Goal: Task Accomplishment & Management: Use online tool/utility

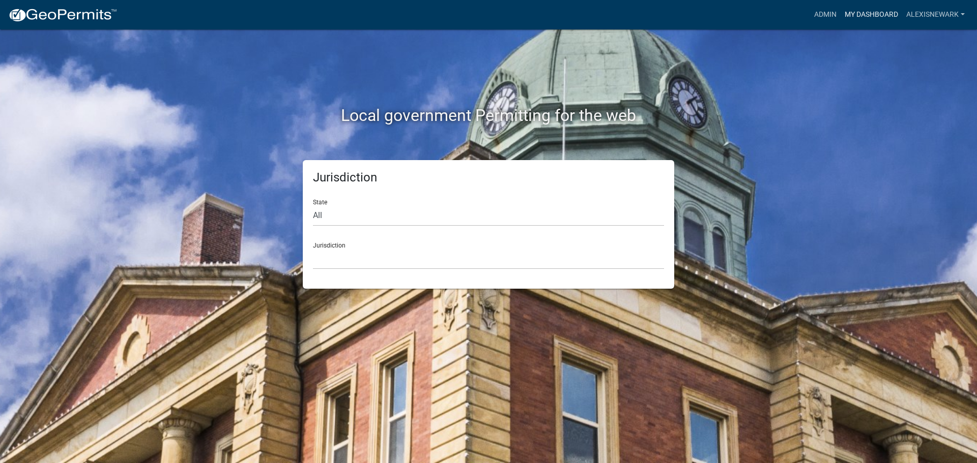
click at [781, 9] on link "My Dashboard" at bounding box center [871, 14] width 62 height 19
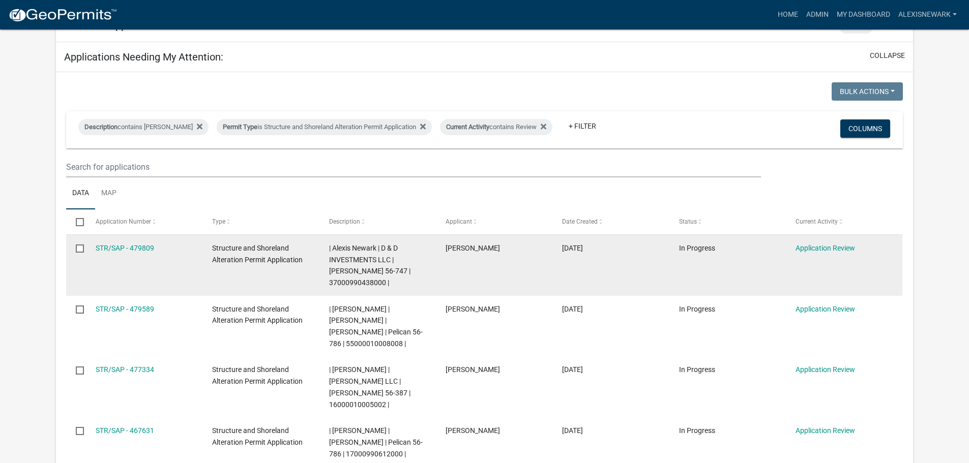
scroll to position [140, 0]
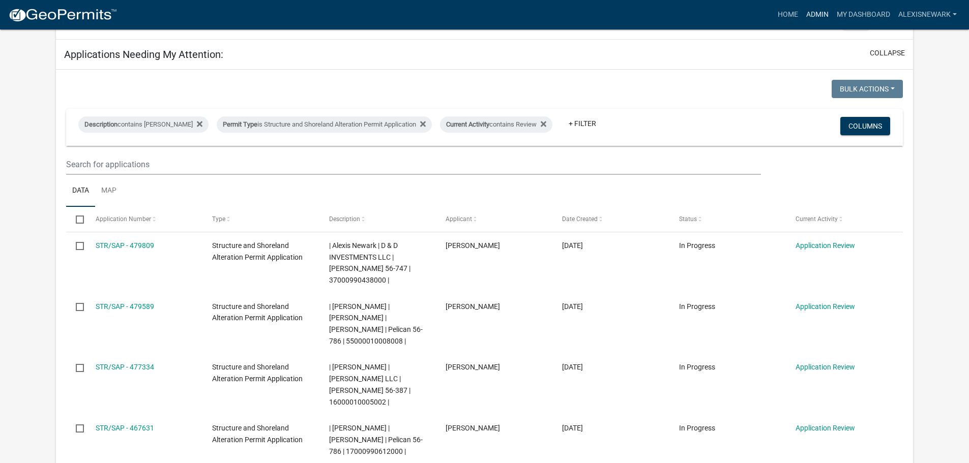
click at [781, 13] on link "Admin" at bounding box center [817, 14] width 31 height 19
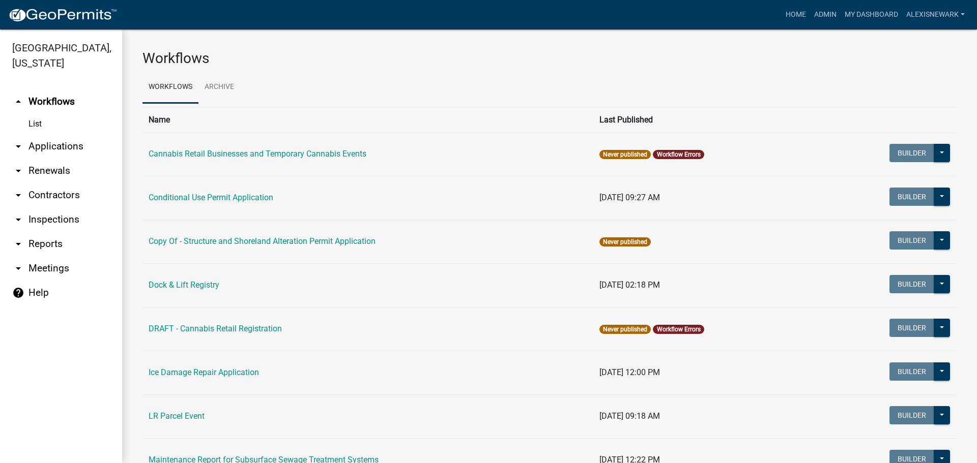
click at [68, 154] on link "arrow_drop_down Applications" at bounding box center [61, 146] width 122 height 24
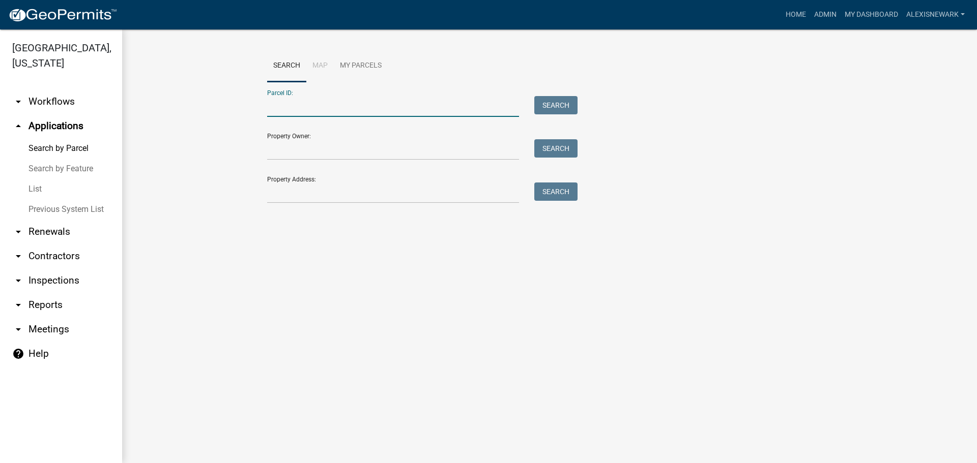
drag, startPoint x: 273, startPoint y: 105, endPoint x: 256, endPoint y: 113, distance: 19.3
click at [273, 105] on input "Parcel ID:" at bounding box center [393, 106] width 252 height 21
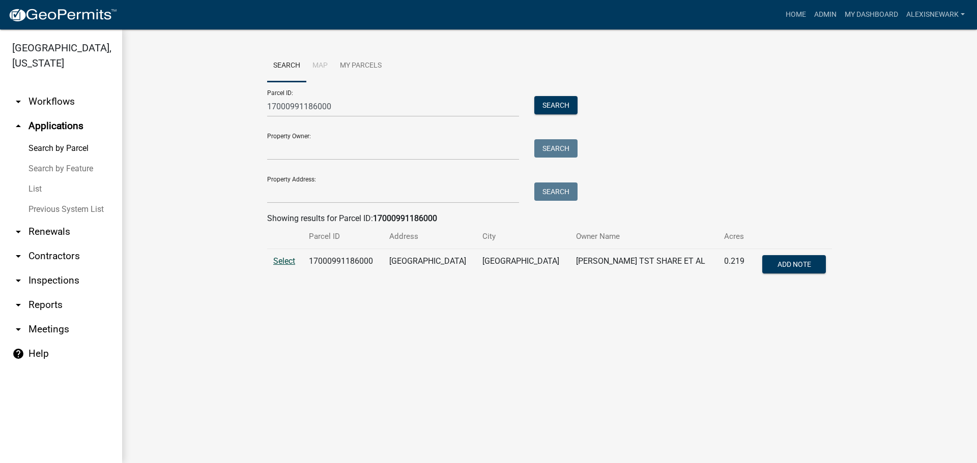
click at [278, 259] on span "Select" at bounding box center [284, 261] width 22 height 10
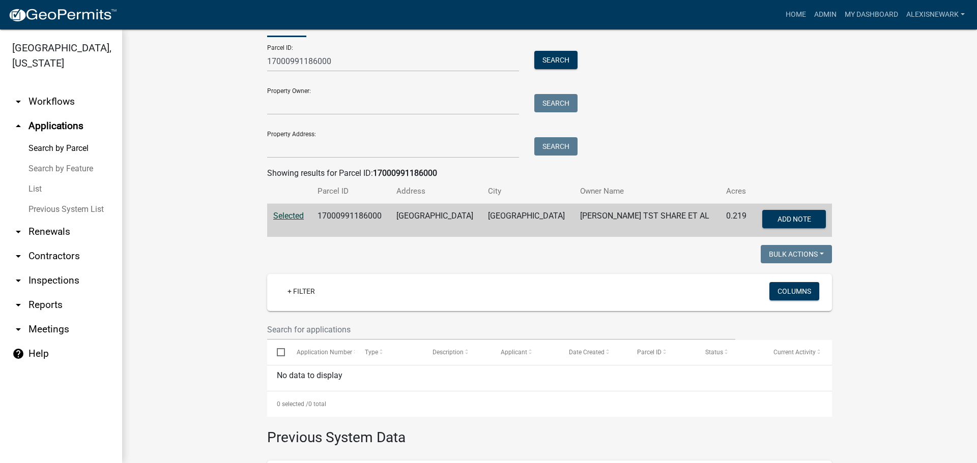
scroll to position [41, 0]
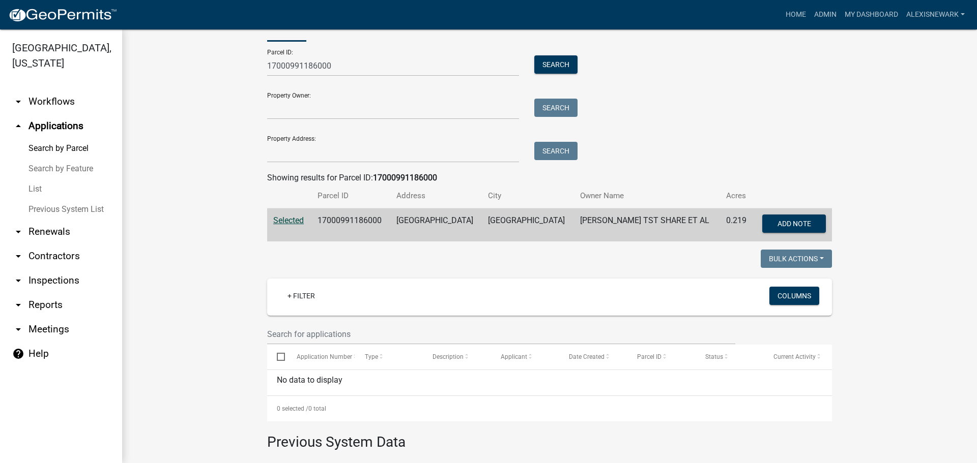
click at [343, 220] on td "17000991186000" at bounding box center [350, 226] width 79 height 34
copy td "17000991186000"
click at [302, 66] on input "17000991186000" at bounding box center [393, 65] width 252 height 21
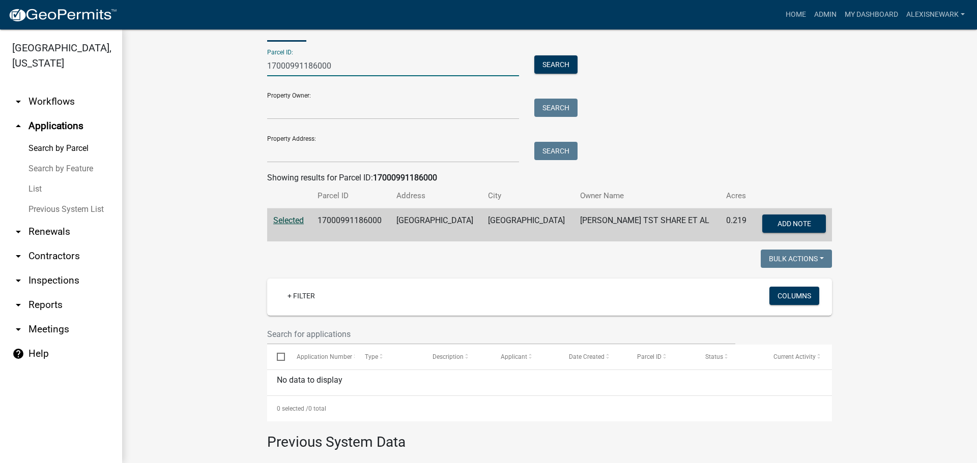
paste input "5"
click at [543, 67] on button "Search" at bounding box center [555, 64] width 43 height 18
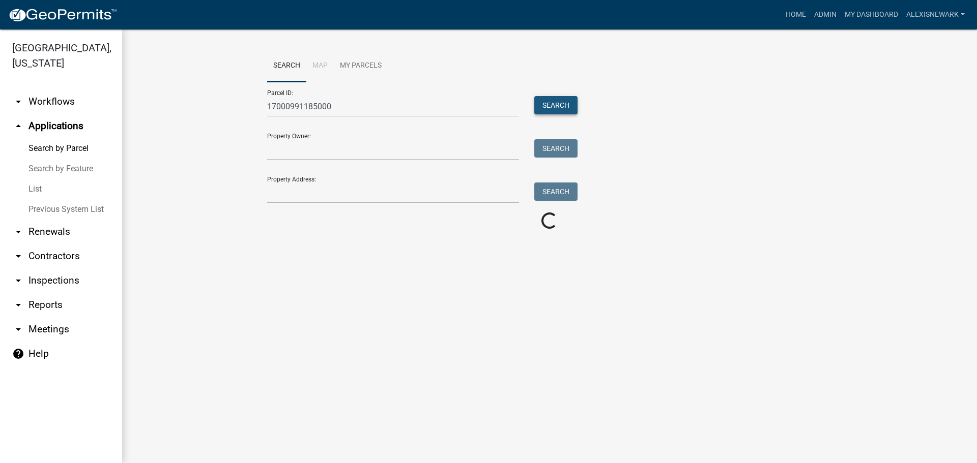
scroll to position [0, 0]
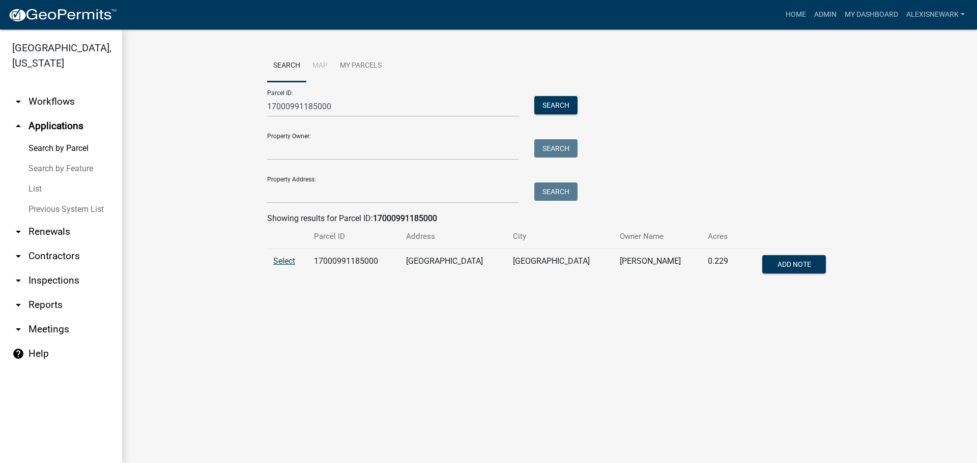
click at [287, 263] on span "Select" at bounding box center [284, 261] width 22 height 10
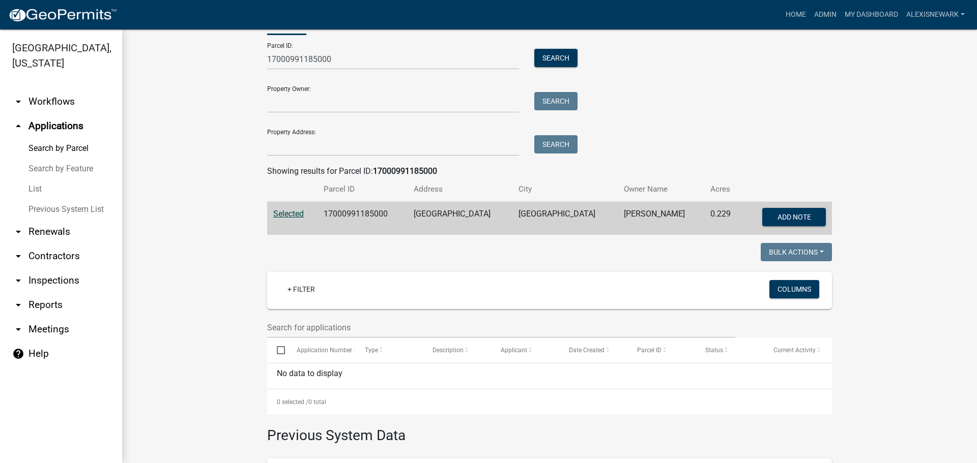
scroll to position [27, 0]
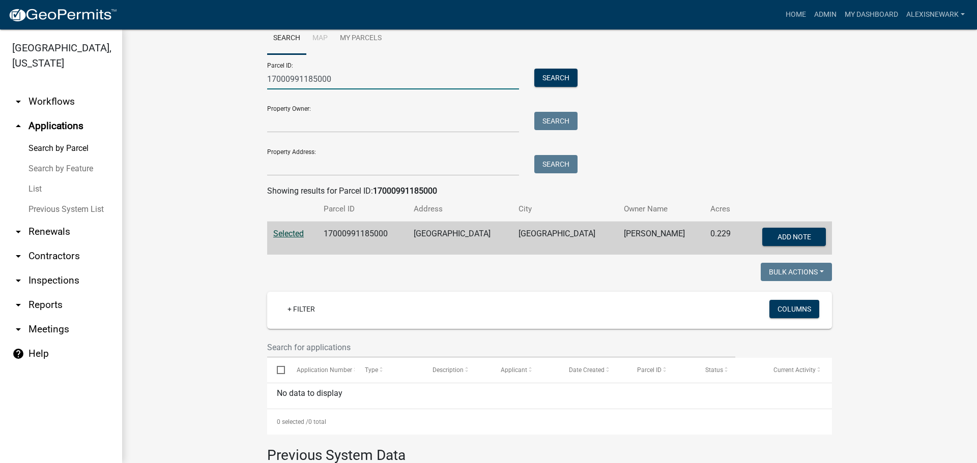
click at [295, 71] on input "17000991185000" at bounding box center [393, 79] width 252 height 21
click at [298, 75] on input "17000991185000" at bounding box center [393, 79] width 252 height 21
paste input "22000990560"
type input "22000990560000"
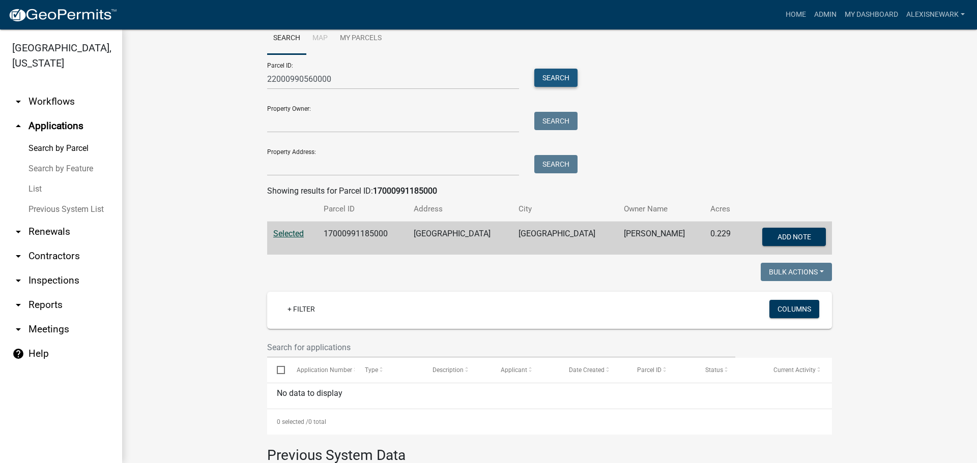
click at [534, 78] on button "Search" at bounding box center [555, 78] width 43 height 18
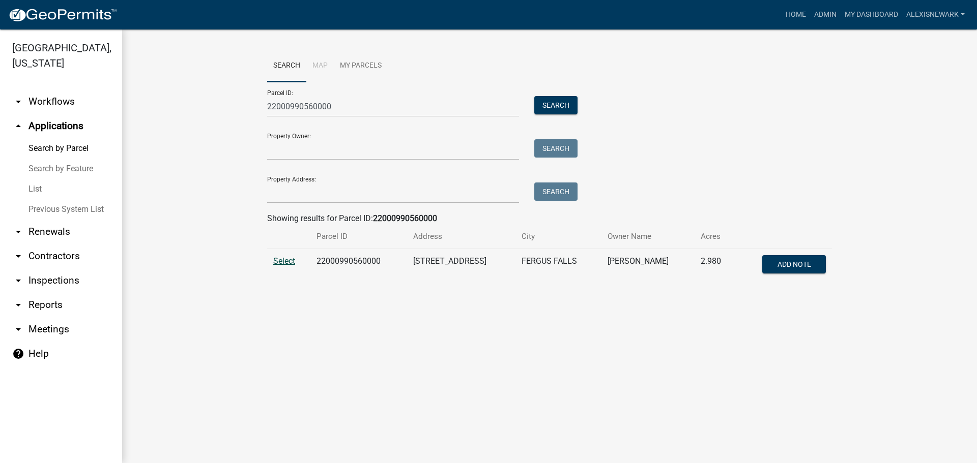
click at [283, 262] on span "Select" at bounding box center [284, 261] width 22 height 10
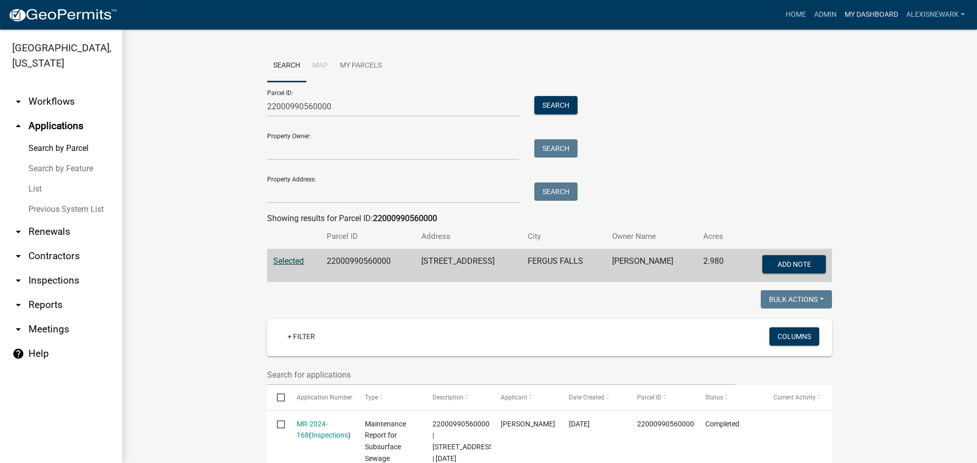
click at [781, 19] on link "My Dashboard" at bounding box center [871, 14] width 62 height 19
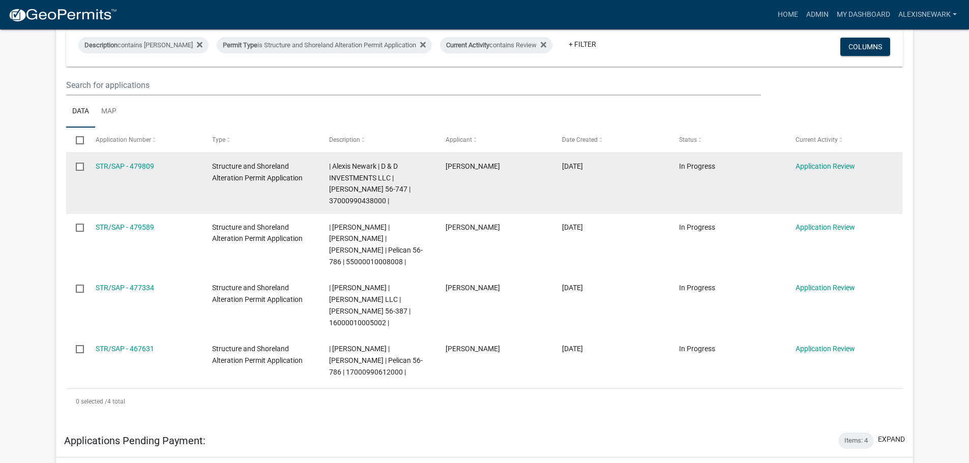
scroll to position [229, 0]
